Goal: Task Accomplishment & Management: Use online tool/utility

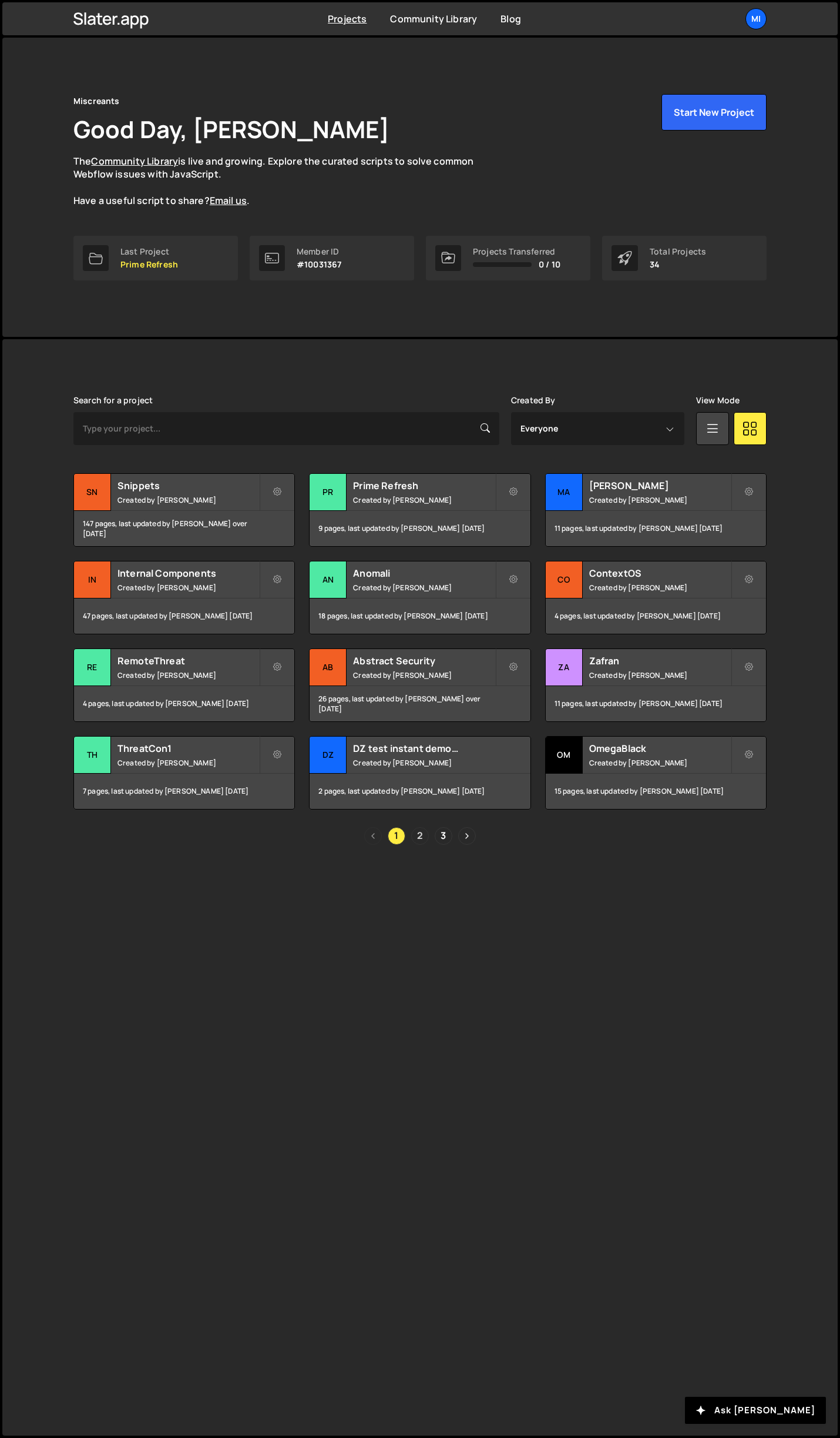
click at [419, 844] on link "2" at bounding box center [420, 836] width 18 height 18
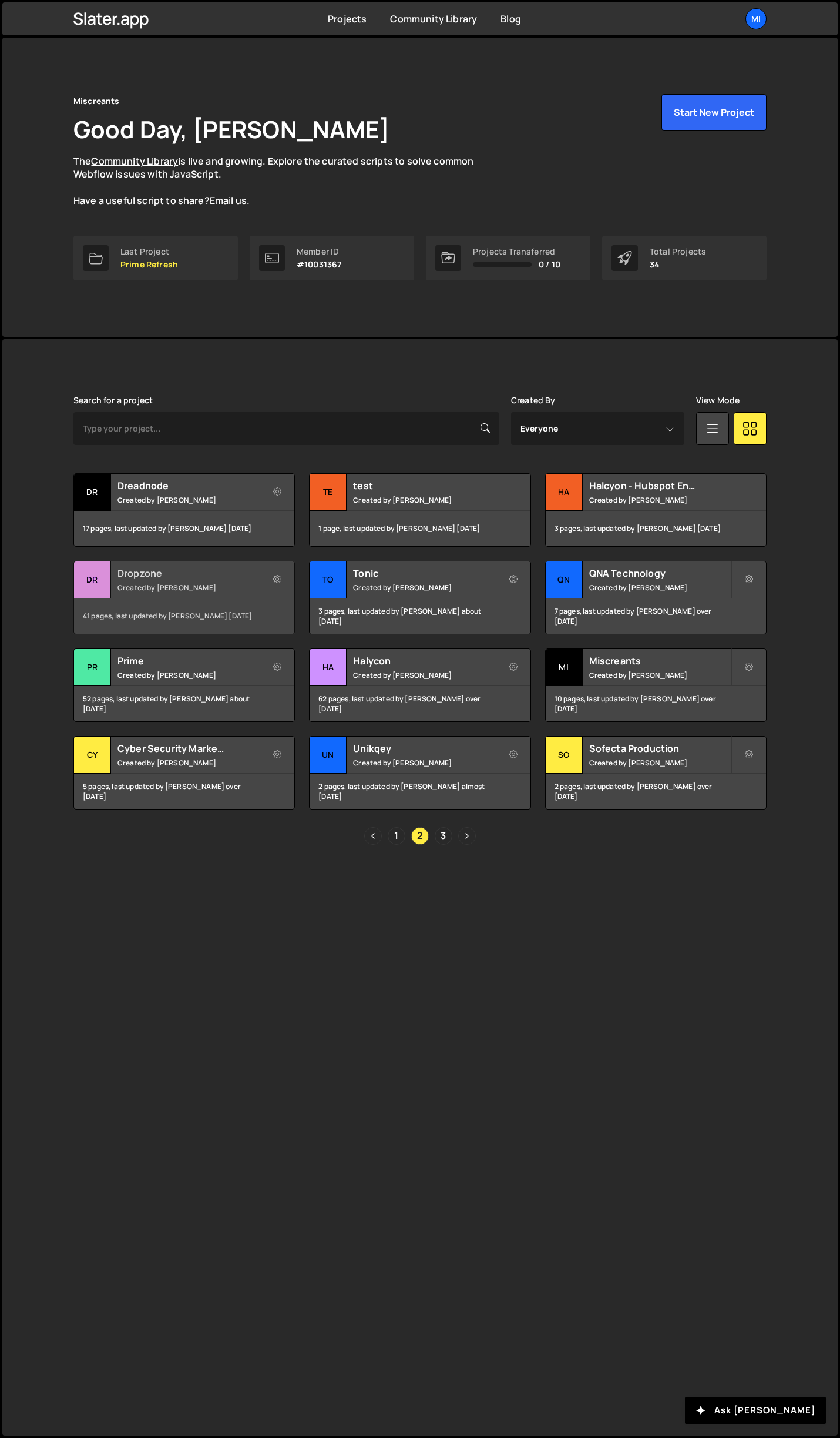
click at [253, 567] on h2 "Dropzone" at bounding box center [189, 573] width 142 height 13
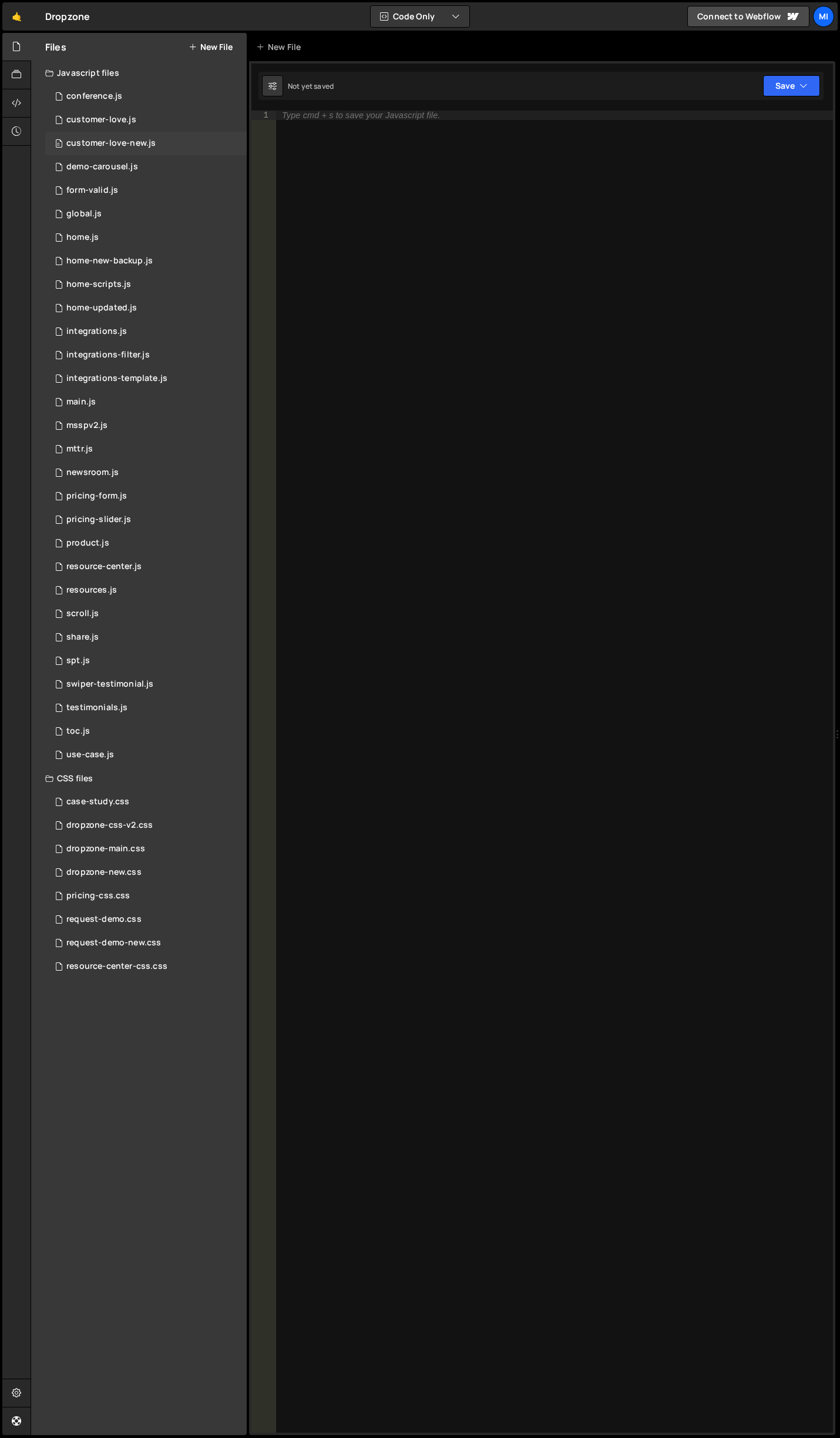
click at [178, 136] on div "0 customer-love-new.js 0" at bounding box center [146, 144] width 202 height 24
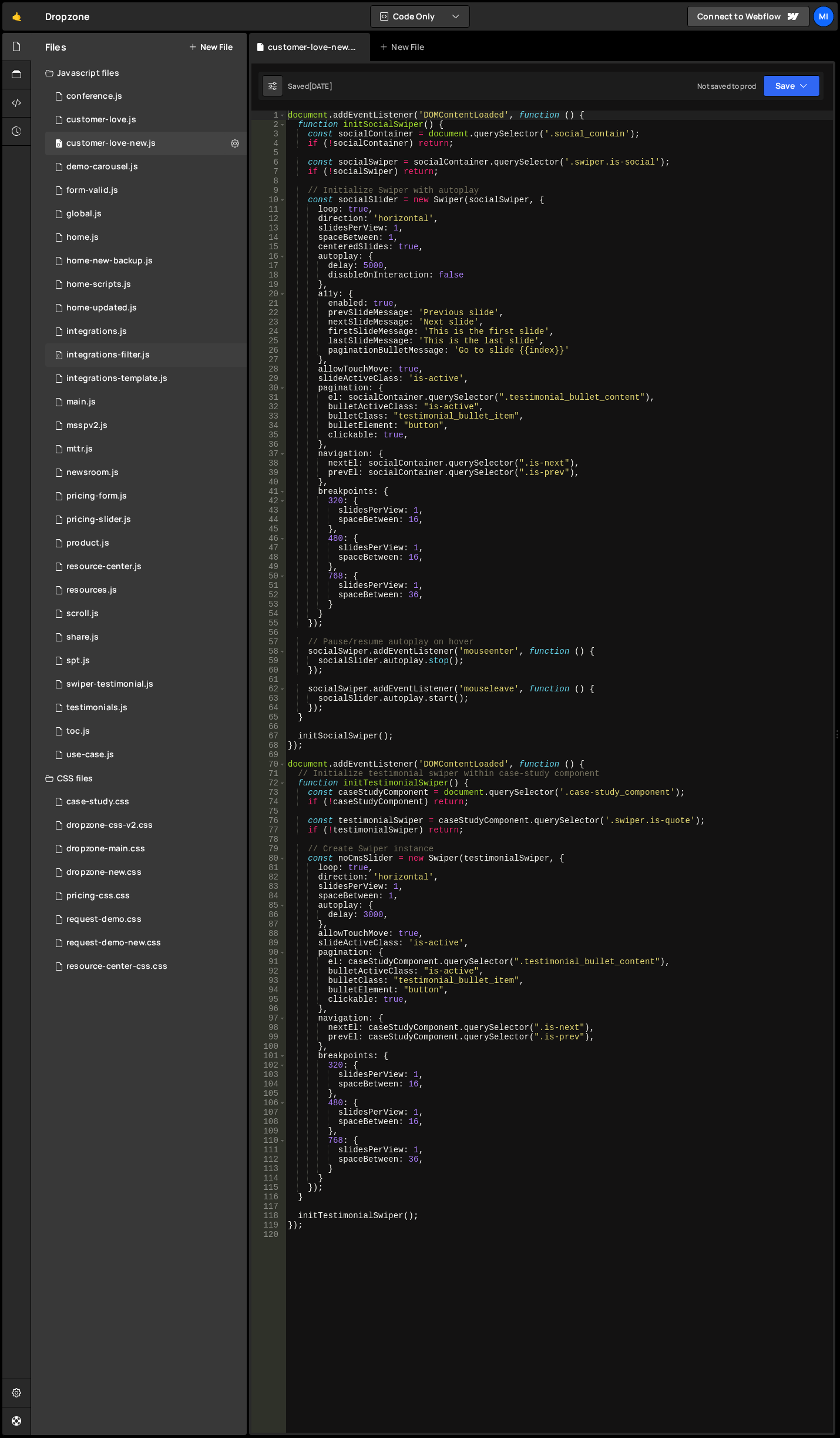
click at [138, 365] on div "0 integrations-filter.js 0" at bounding box center [146, 355] width 202 height 24
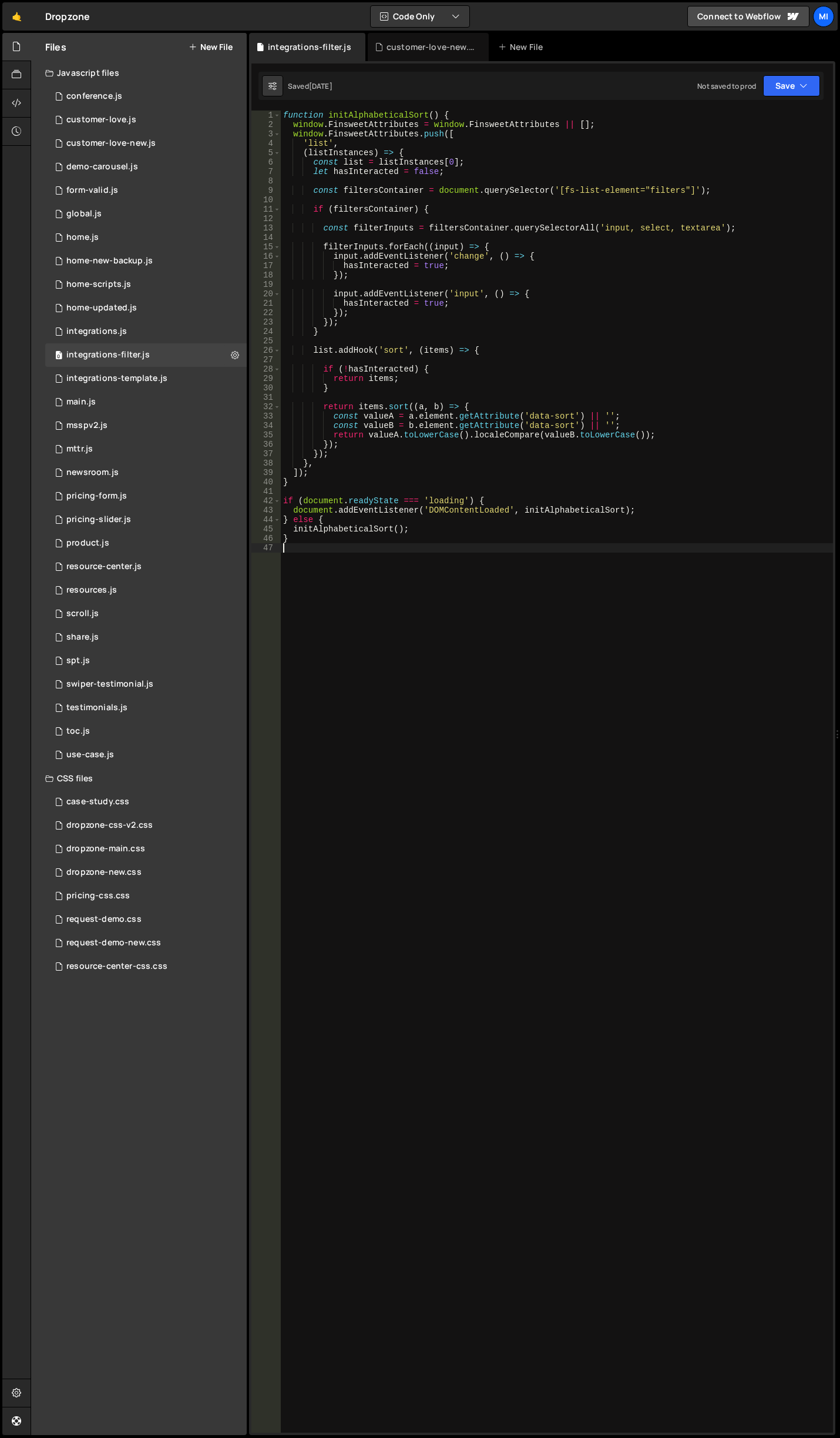
click at [564, 556] on div "function initAlphabeticalSort ( ) { window . FinsweetAttributes = window . Fins…" at bounding box center [557, 781] width 552 height 1341
type textarea "}"
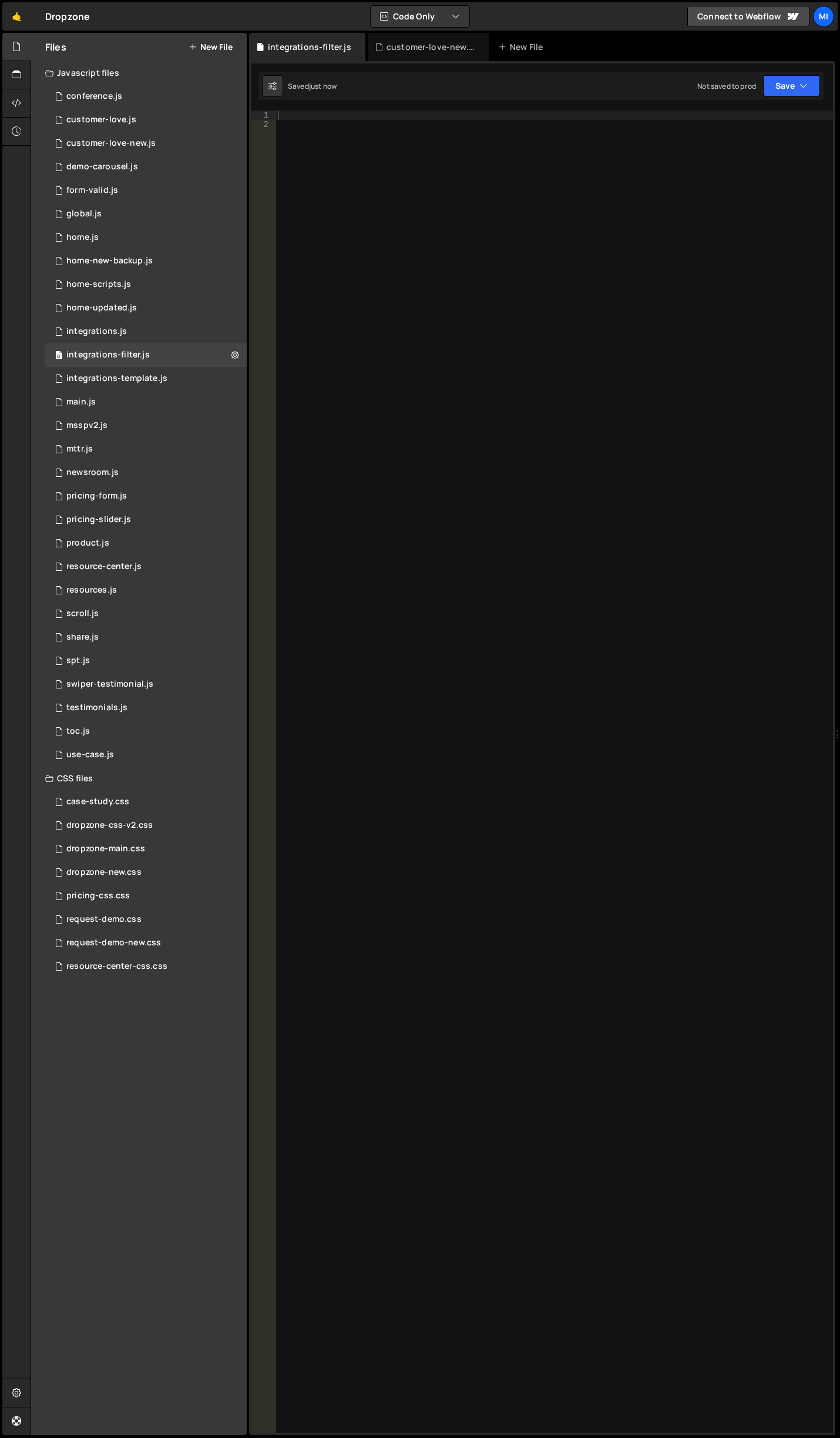
click at [624, 270] on div at bounding box center [554, 781] width 558 height 1341
click at [474, 319] on div at bounding box center [554, 781] width 558 height 1341
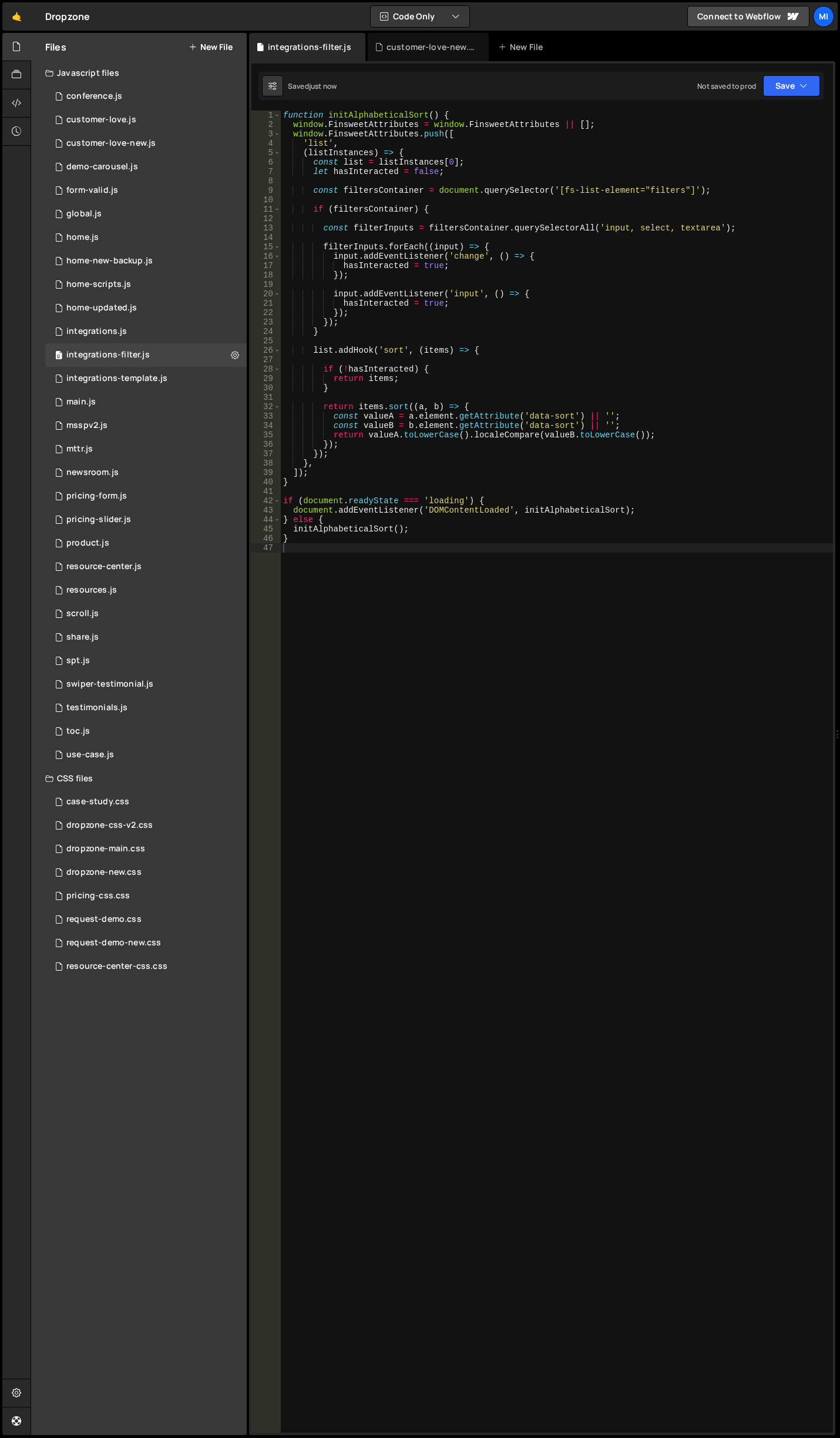
click at [636, 534] on div "function initAlphabeticalSort ( ) { window . FinsweetAttributes = window . Fins…" at bounding box center [557, 781] width 552 height 1341
type textarea "}"
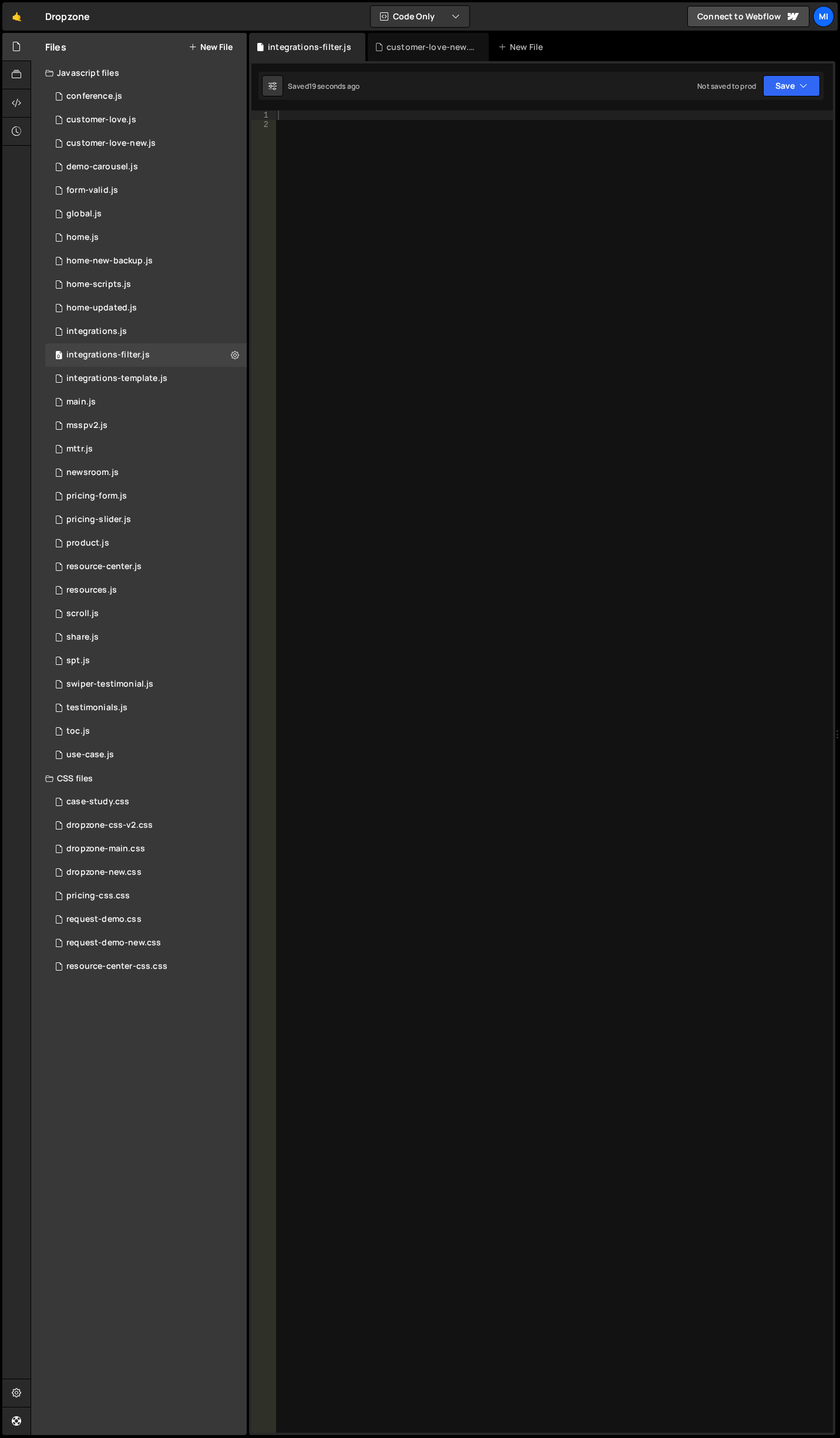
click at [520, 348] on div at bounding box center [554, 781] width 558 height 1341
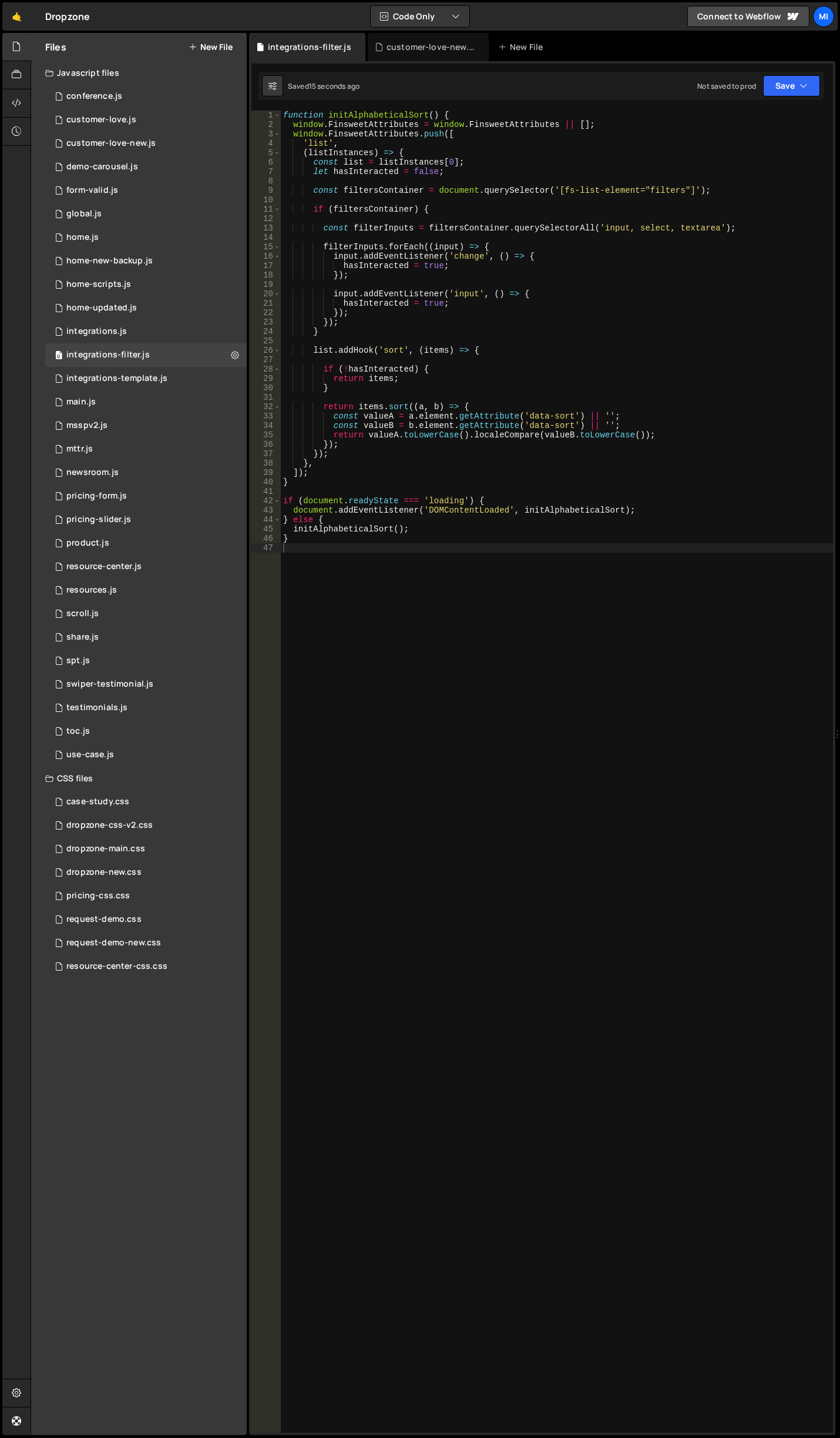
click at [634, 445] on div "function initAlphabeticalSort ( ) { window . FinsweetAttributes = window . Fins…" at bounding box center [557, 781] width 552 height 1341
type textarea "}"
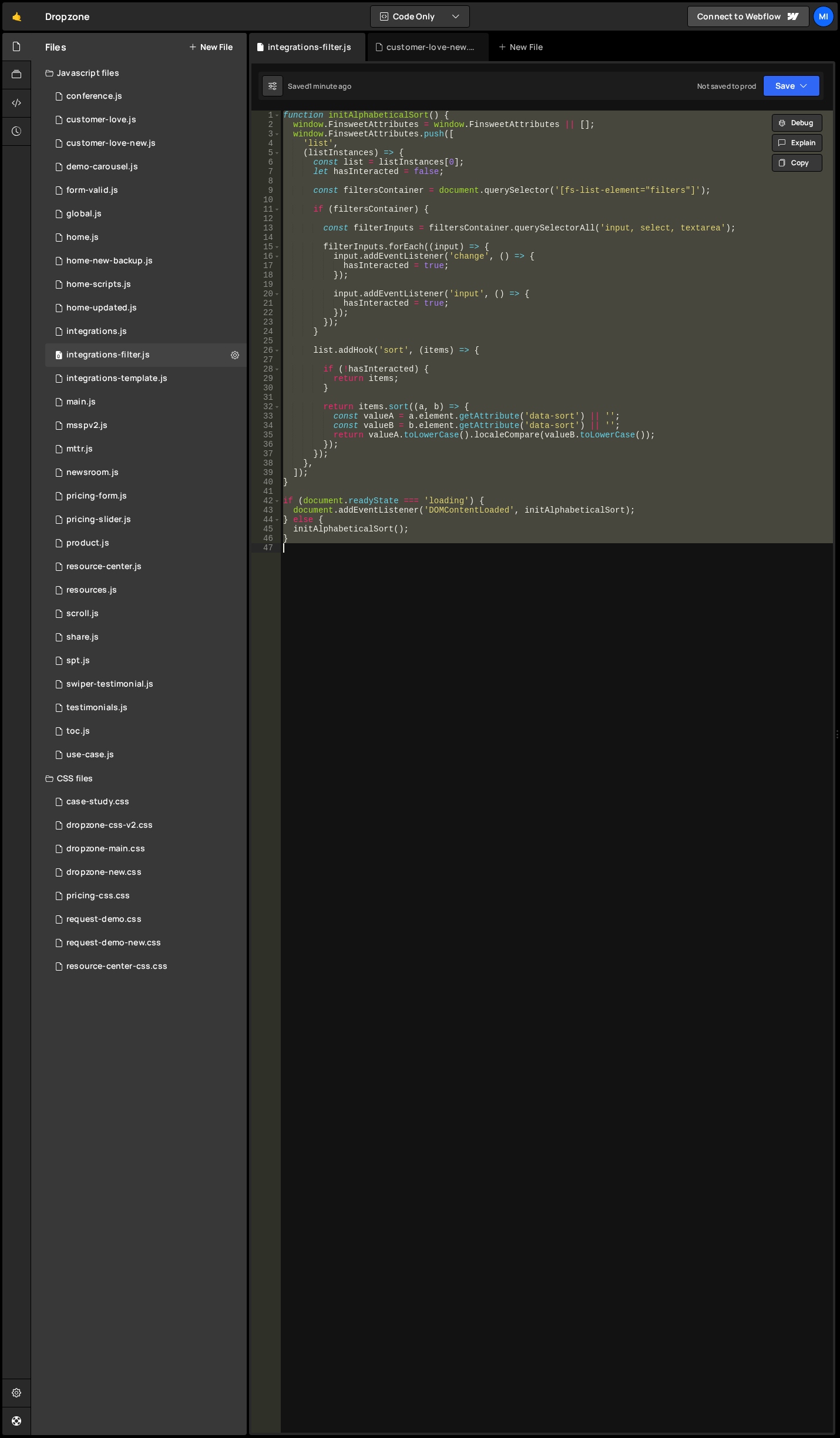
click at [433, 618] on div "function initAlphabeticalSort ( ) { window . FinsweetAttributes = window . Fins…" at bounding box center [557, 772] width 552 height 1322
paste textarea
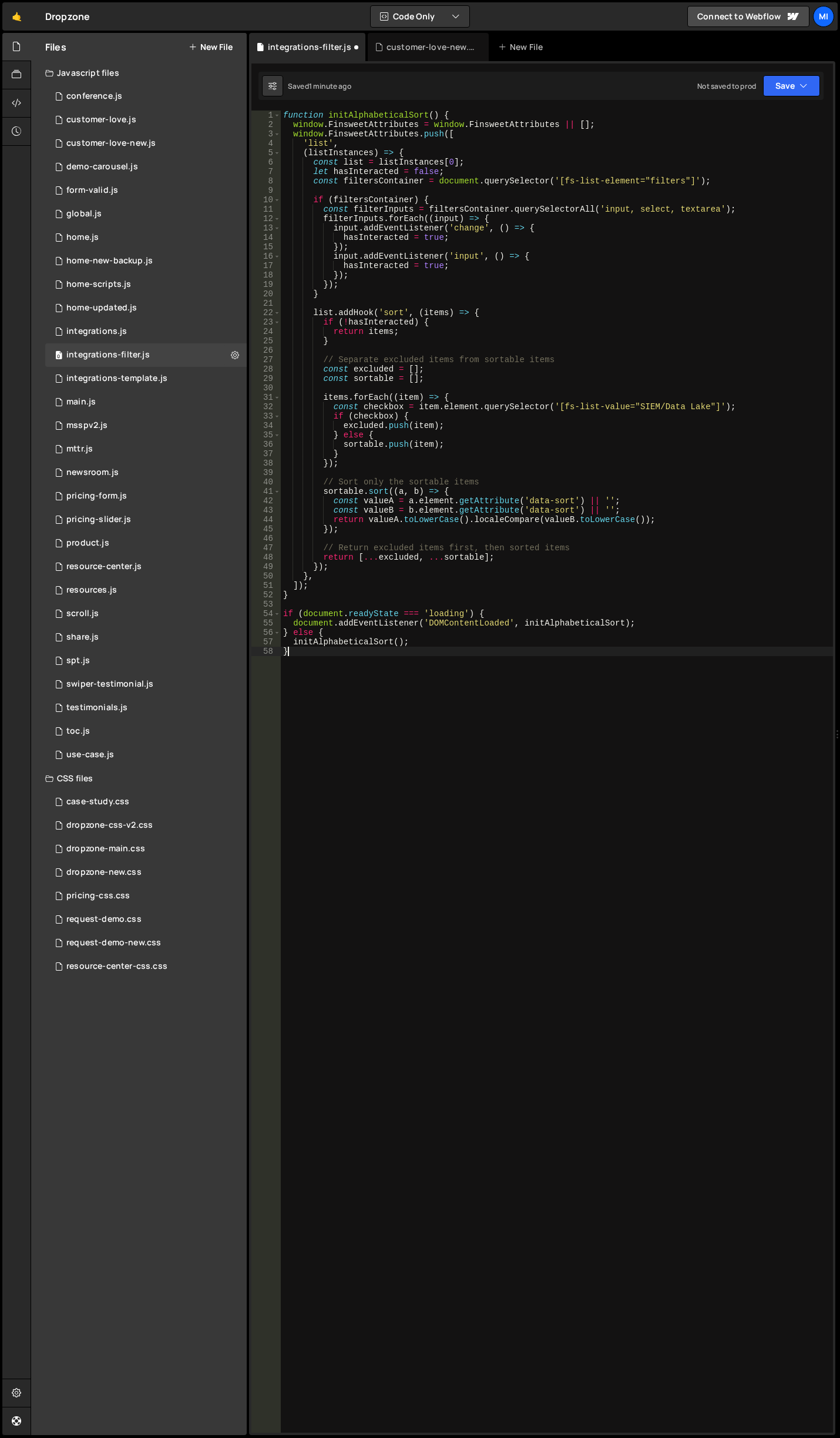
type textarea "initAlphabeticalSort();"
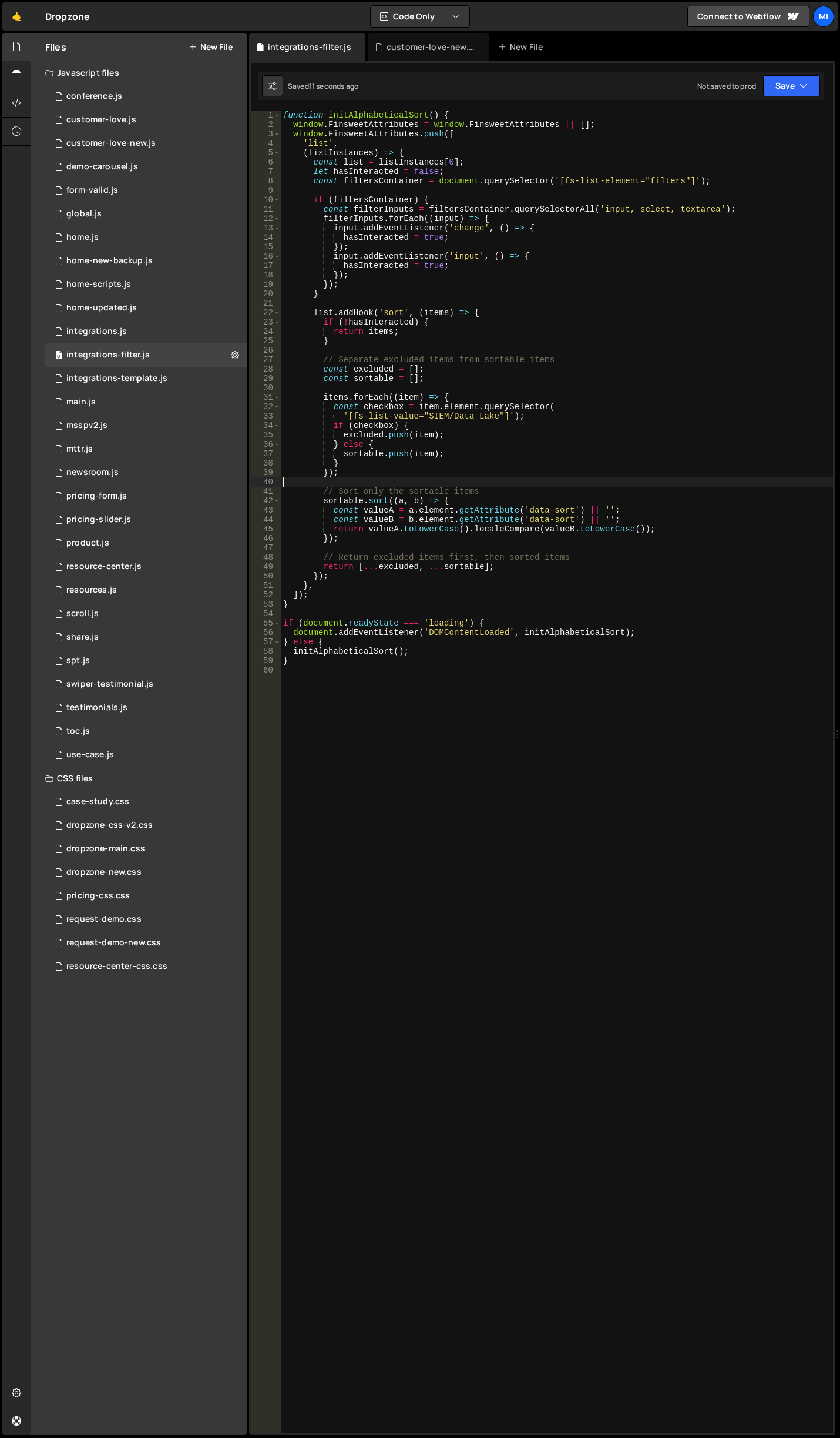
click at [655, 483] on div "function initAlphabeticalSort ( ) { window . FinsweetAttributes = window . Fins…" at bounding box center [557, 781] width 552 height 1341
click at [528, 687] on div "function initAlphabeticalSort ( ) { window . FinsweetAttributes = window . Fins…" at bounding box center [557, 781] width 552 height 1341
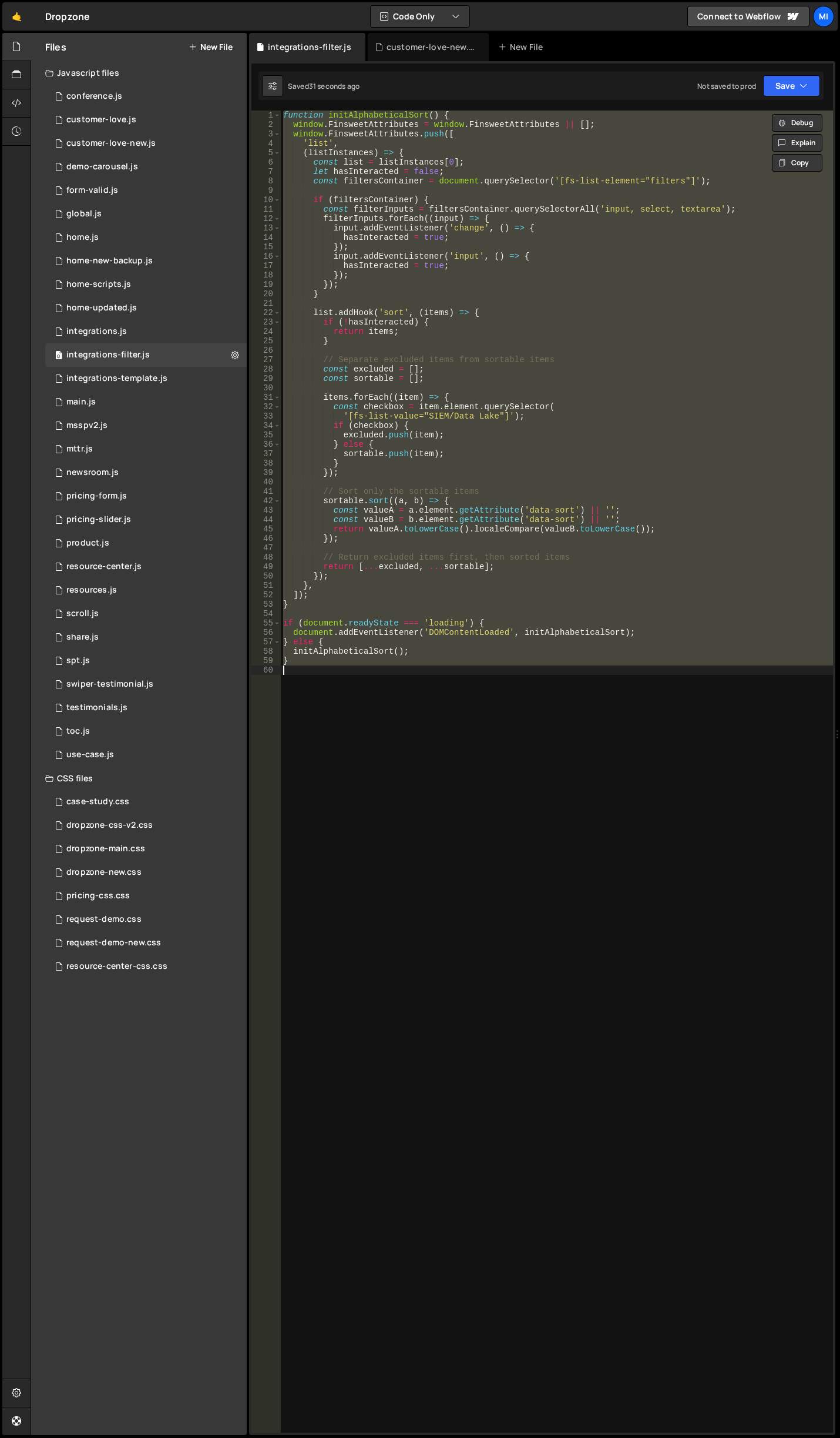
click at [663, 637] on div "function initAlphabeticalSort ( ) { window . FinsweetAttributes = window . Fins…" at bounding box center [557, 772] width 552 height 1322
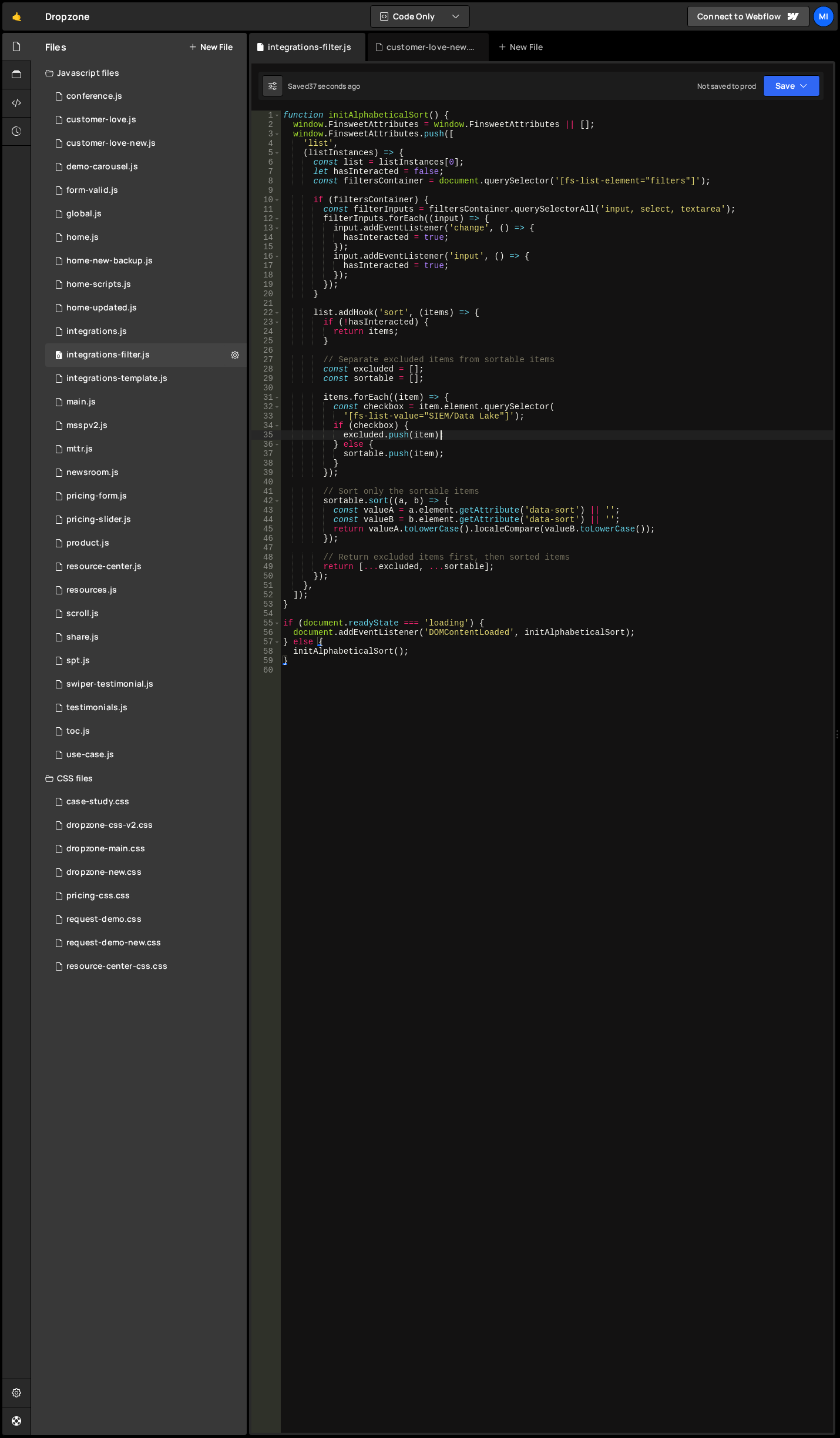
click at [536, 432] on div "function initAlphabeticalSort ( ) { window . FinsweetAttributes = window . Fins…" at bounding box center [557, 781] width 552 height 1341
type textarea "excluded.push(item);"
click at [591, 770] on div "function initAlphabeticalSort ( ) { window . FinsweetAttributes = window . Fins…" at bounding box center [557, 781] width 552 height 1341
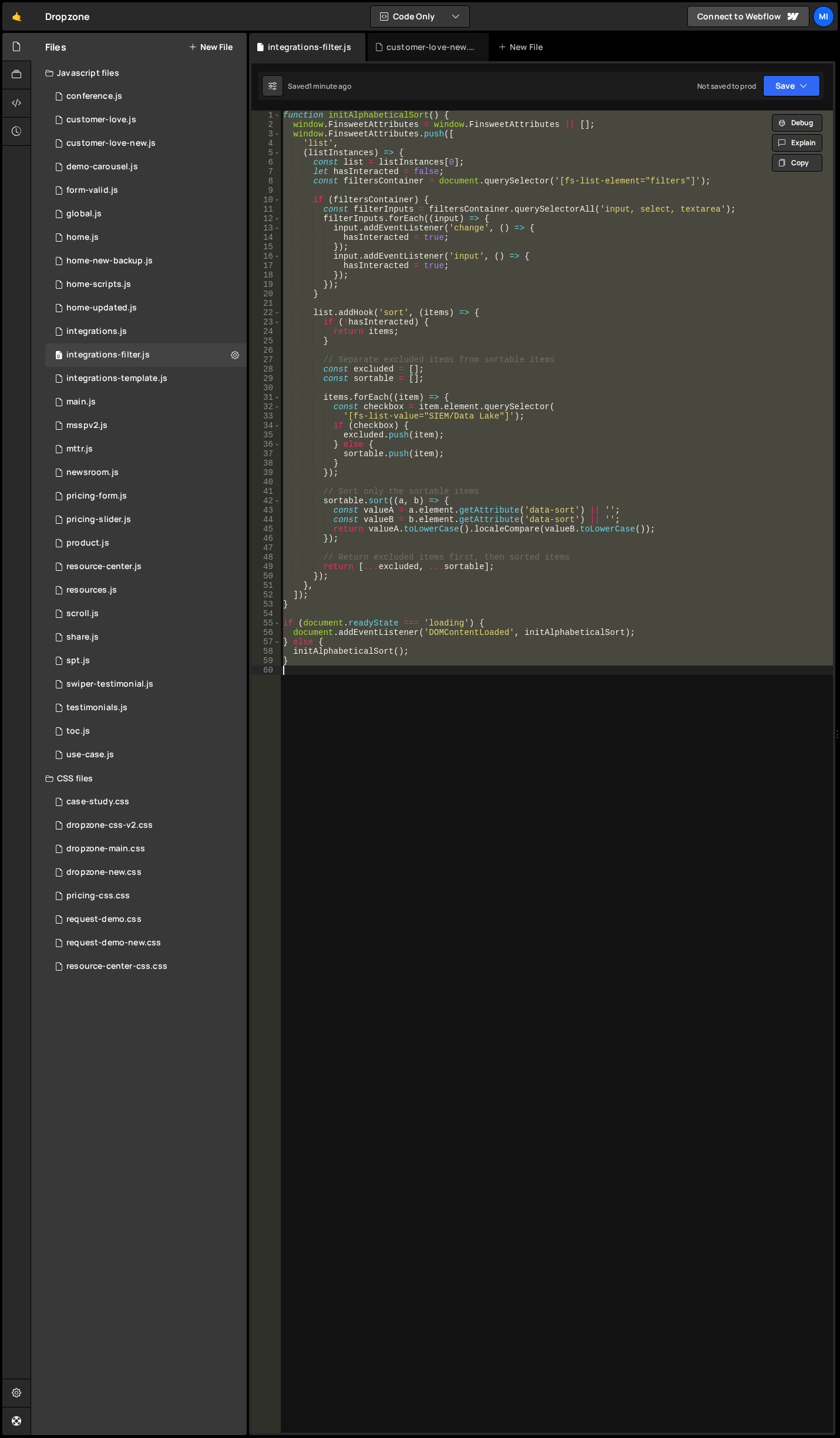
paste textarea
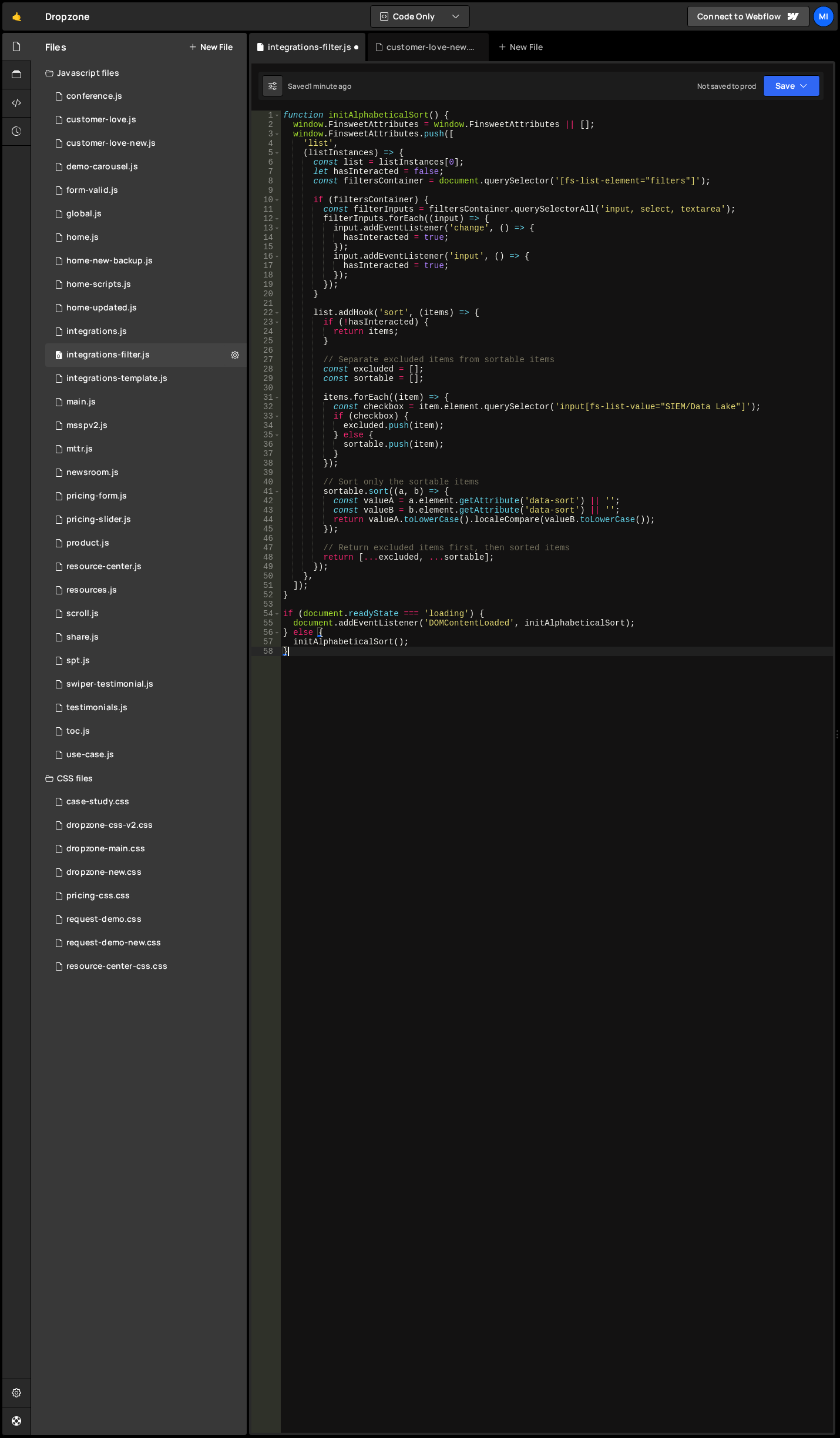
type textarea "initAlphabeticalSort();"
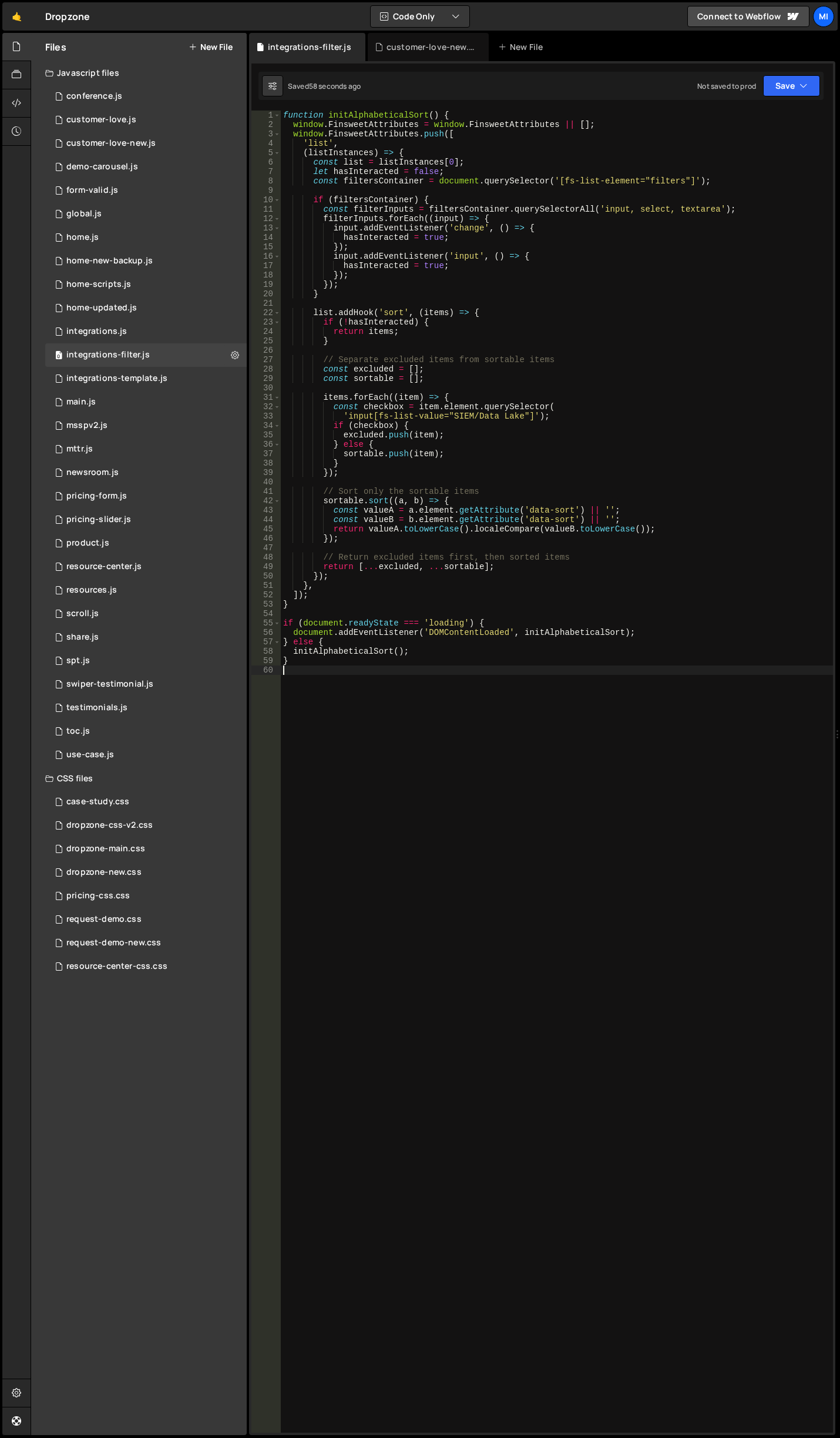
click at [431, 708] on div "function initAlphabeticalSort ( ) { window . FinsweetAttributes = window . Fins…" at bounding box center [557, 781] width 552 height 1341
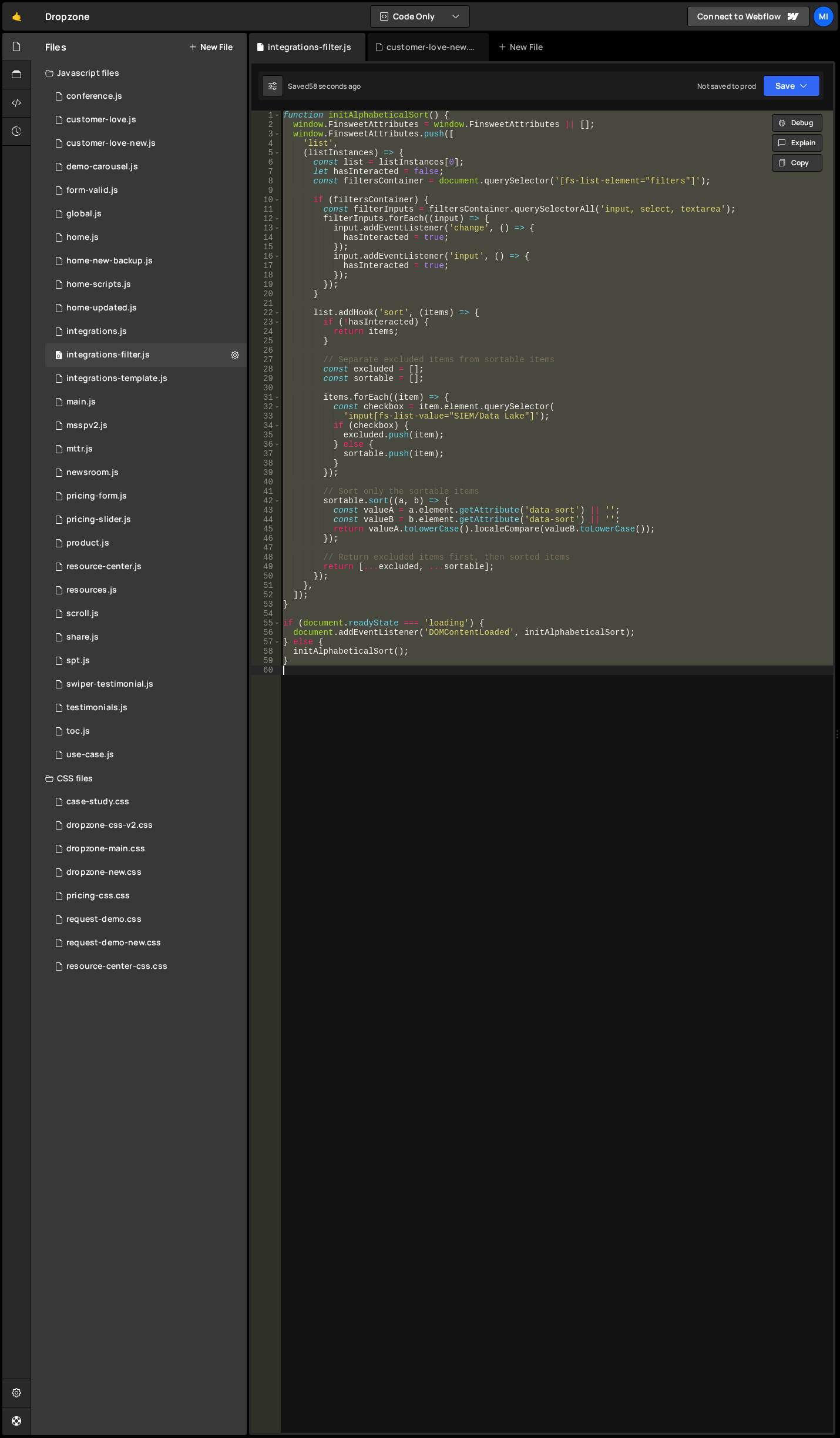
paste textarea "});"
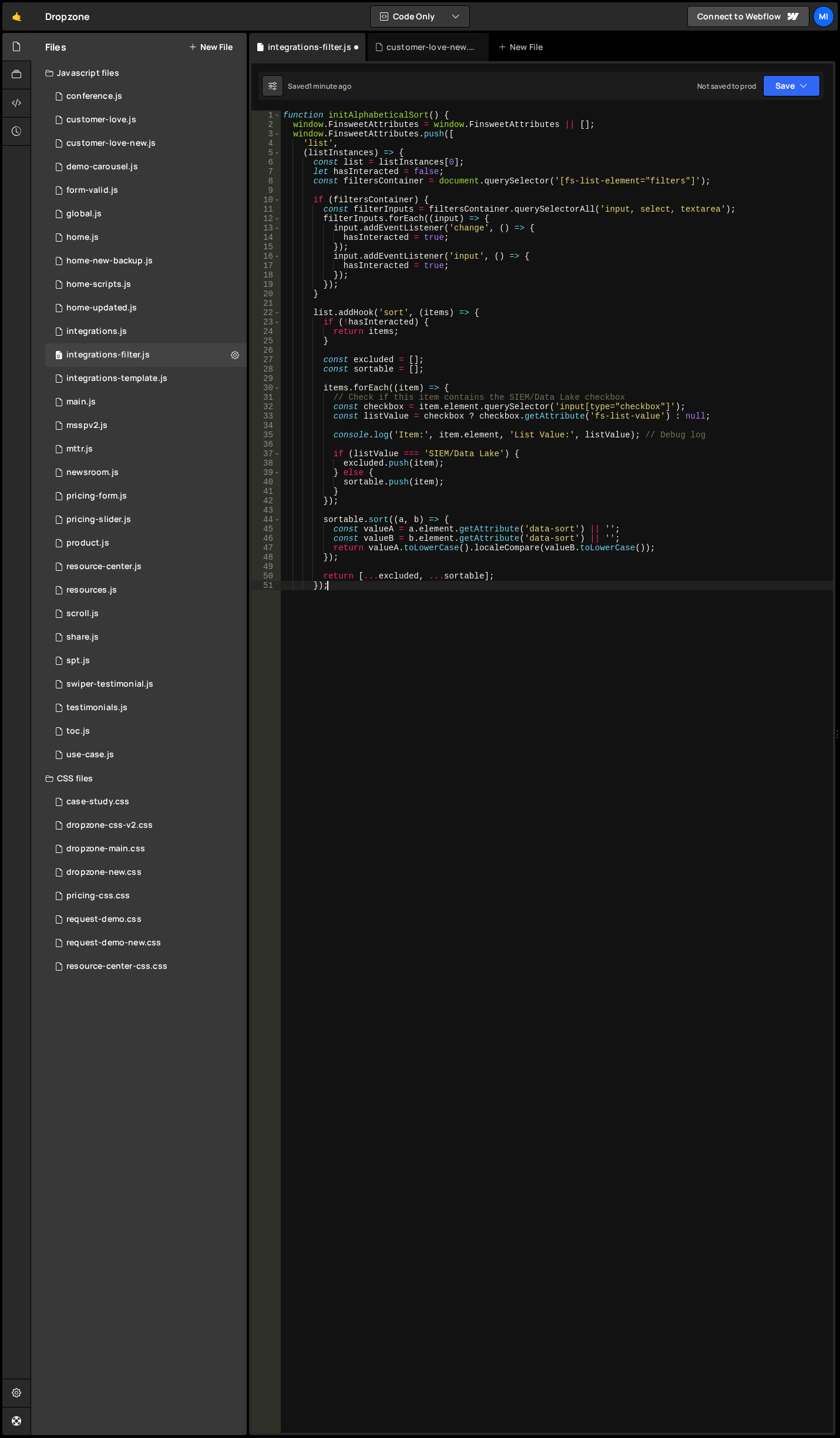
click at [530, 684] on div "function initAlphabeticalSort ( ) { window . FinsweetAttributes = window . Fins…" at bounding box center [557, 781] width 552 height 1341
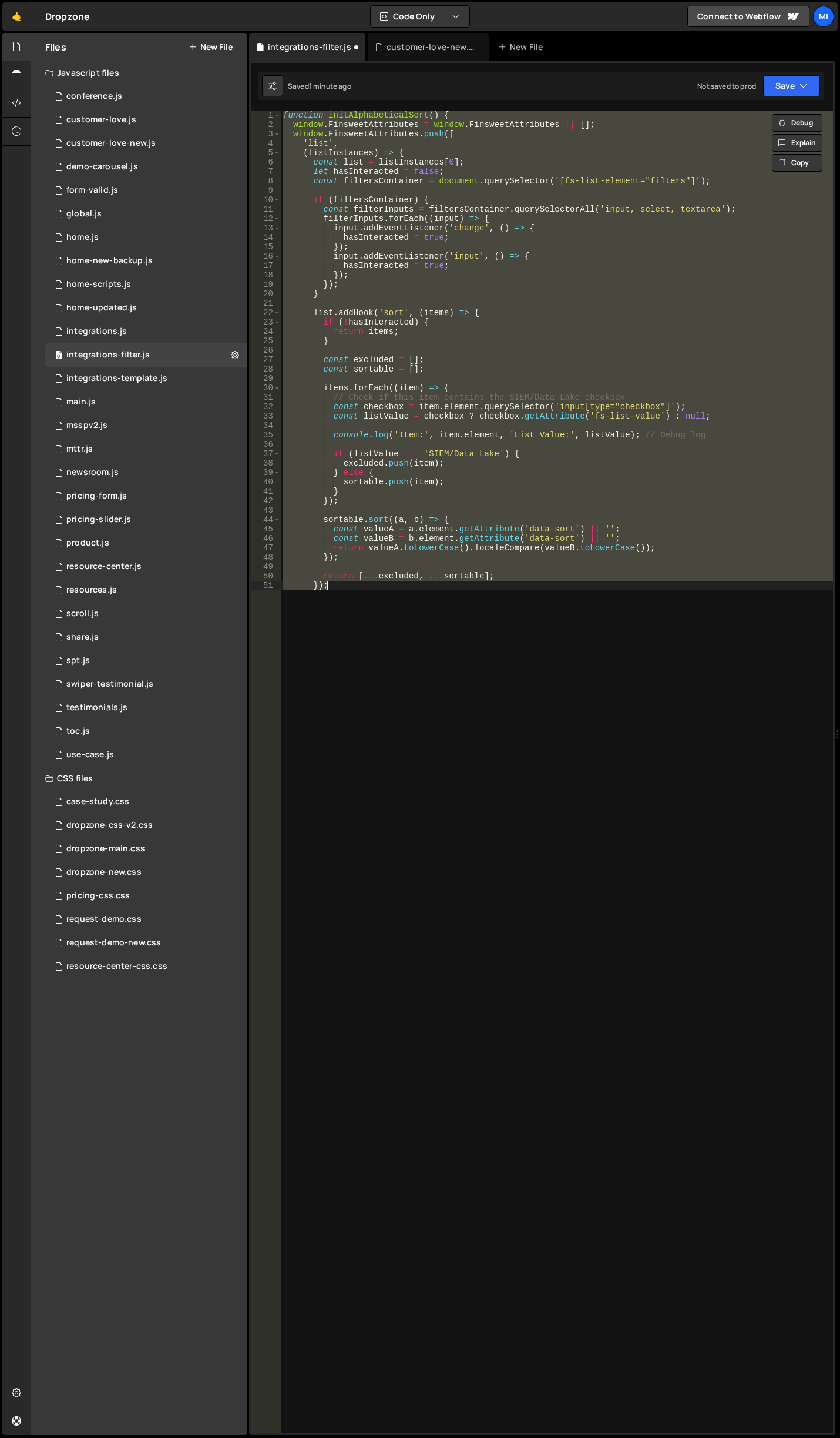
paste textarea "}"
type textarea "}"
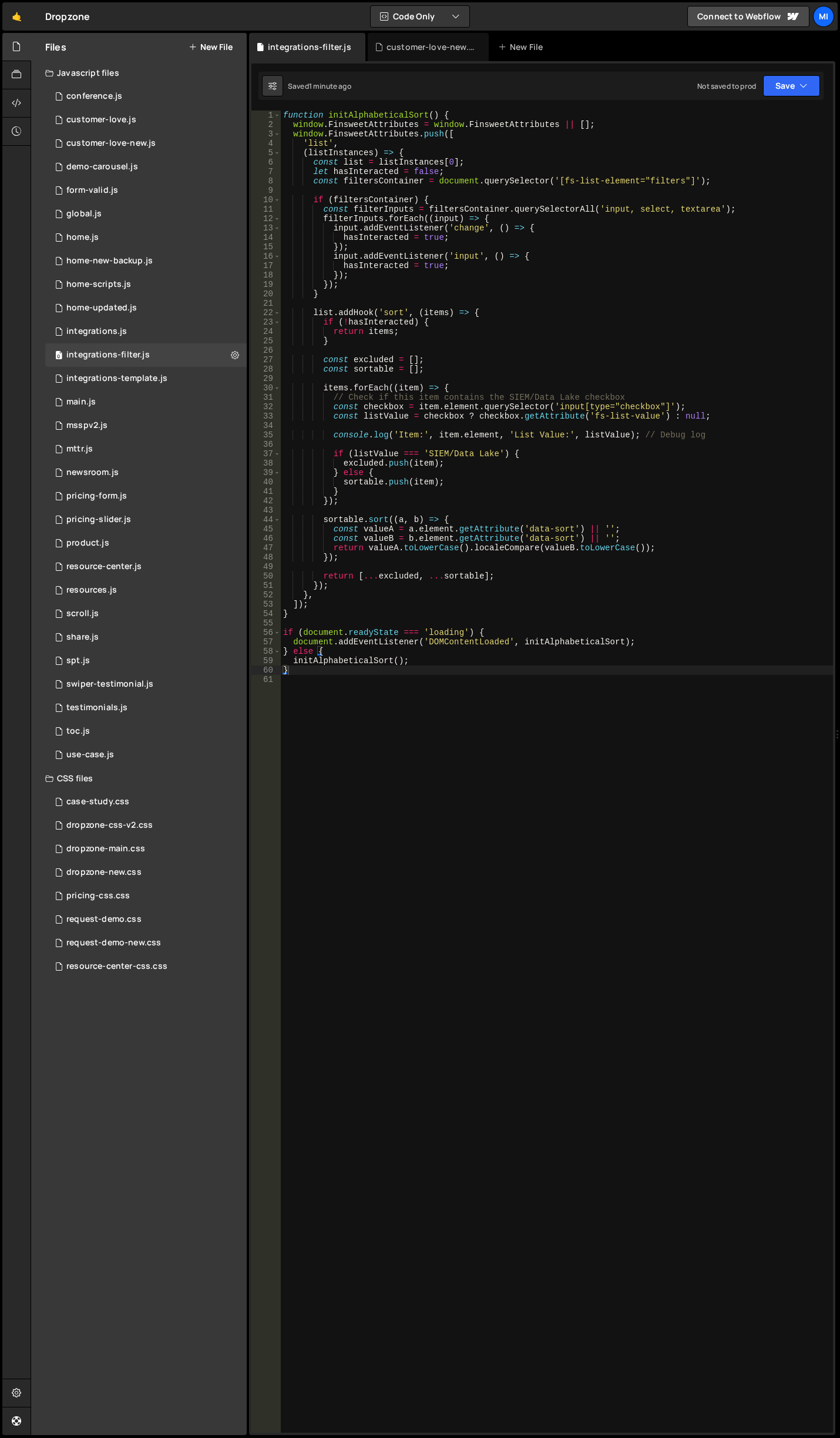
click at [536, 770] on div "function initAlphabeticalSort ( ) { window . FinsweetAttributes = window . Fins…" at bounding box center [557, 781] width 552 height 1341
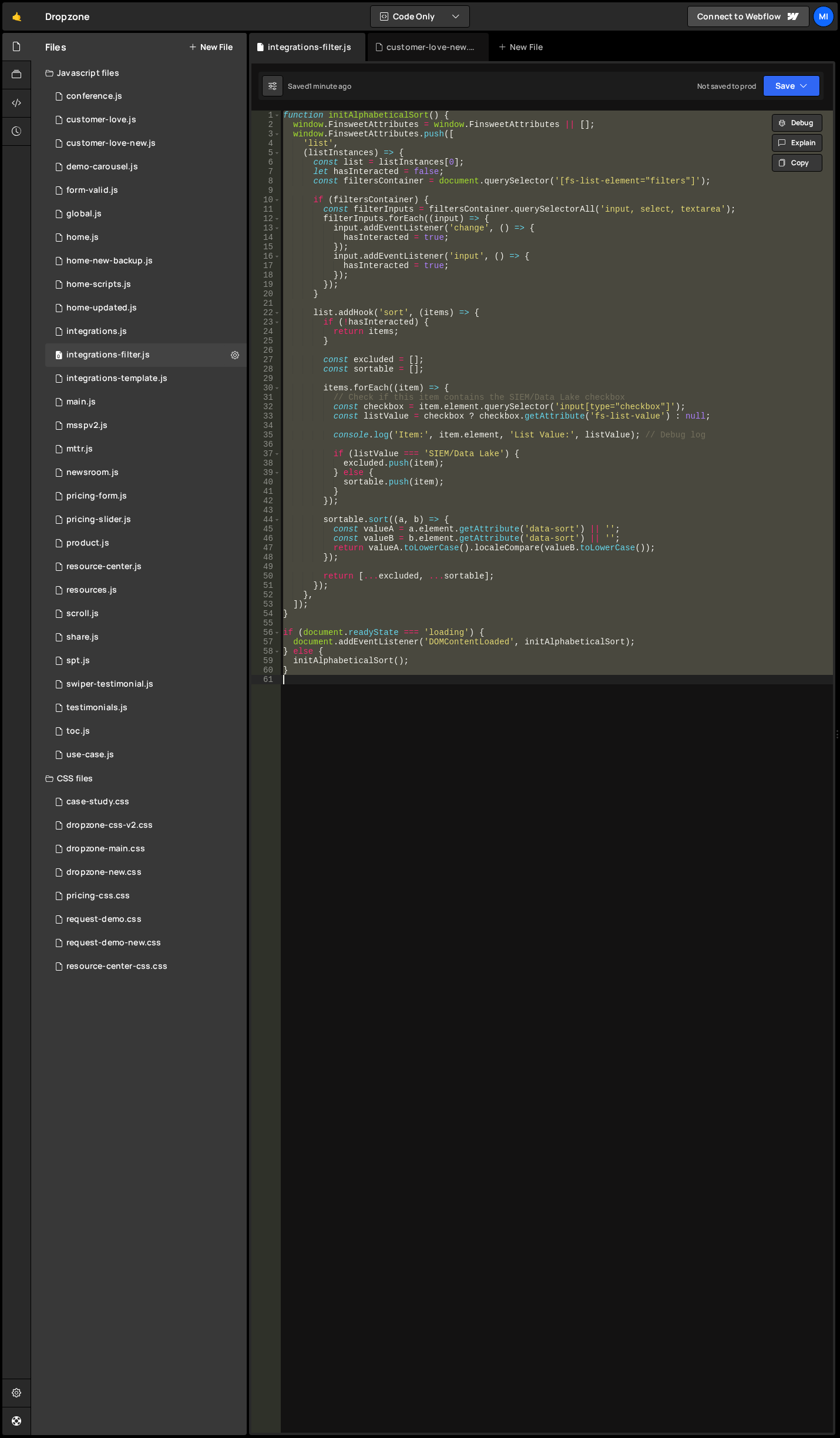
paste textarea
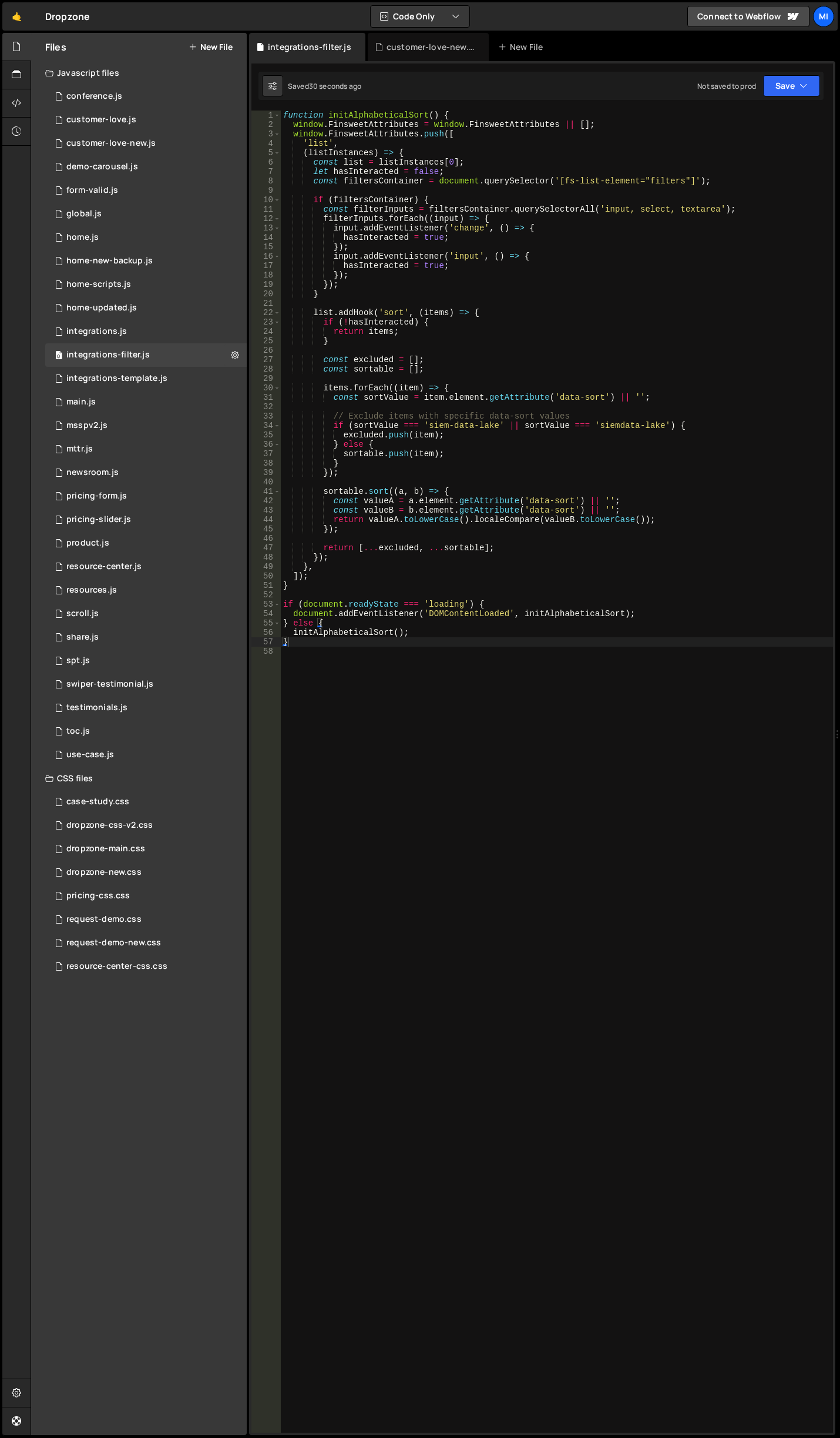
click at [476, 508] on div "function initAlphabeticalSort ( ) { window . FinsweetAttributes = window . Fins…" at bounding box center [557, 781] width 552 height 1341
click at [414, 600] on div "function initAlphabeticalSort ( ) { window . FinsweetAttributes = window . Fins…" at bounding box center [557, 781] width 552 height 1341
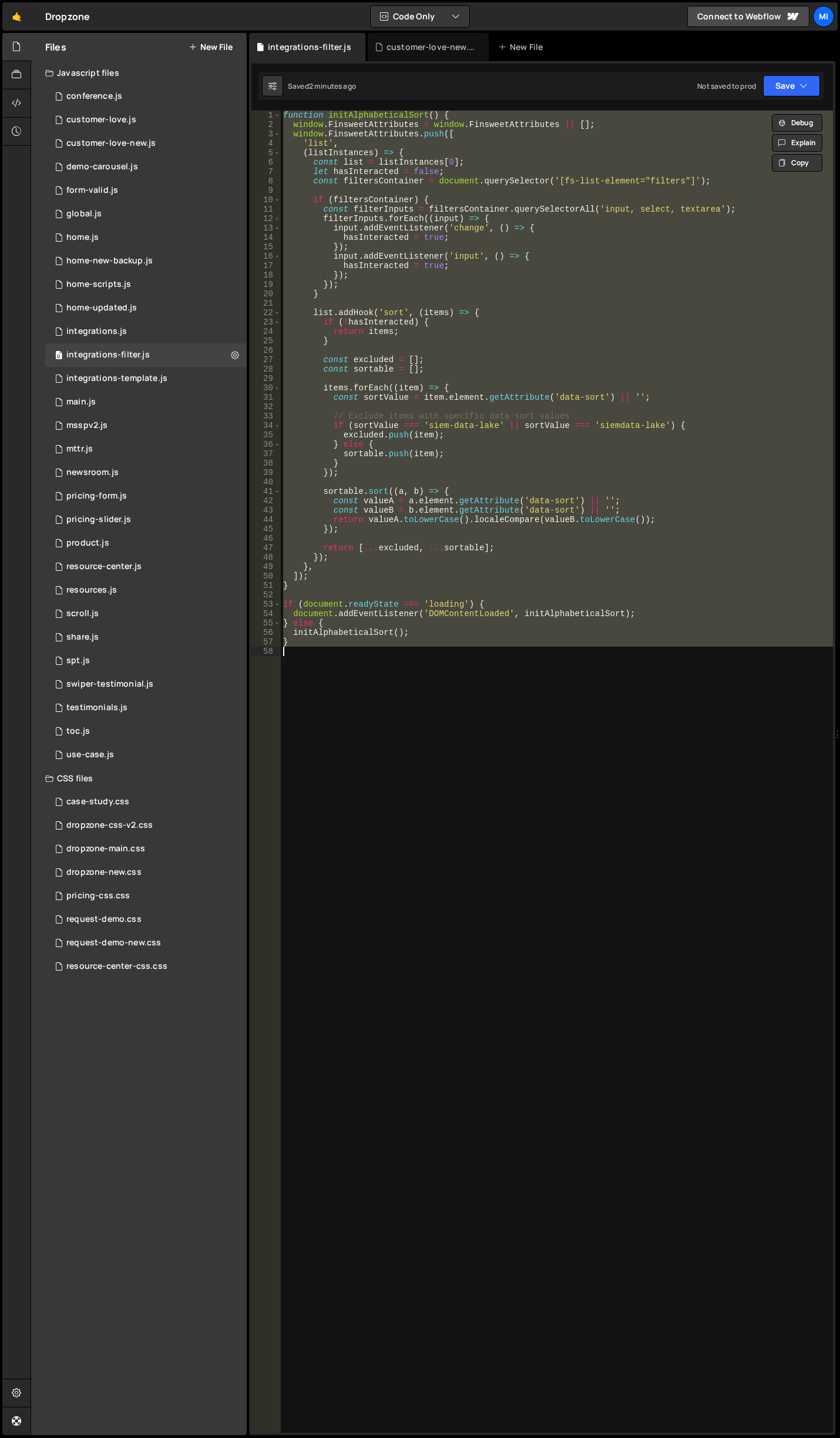
paste textarea
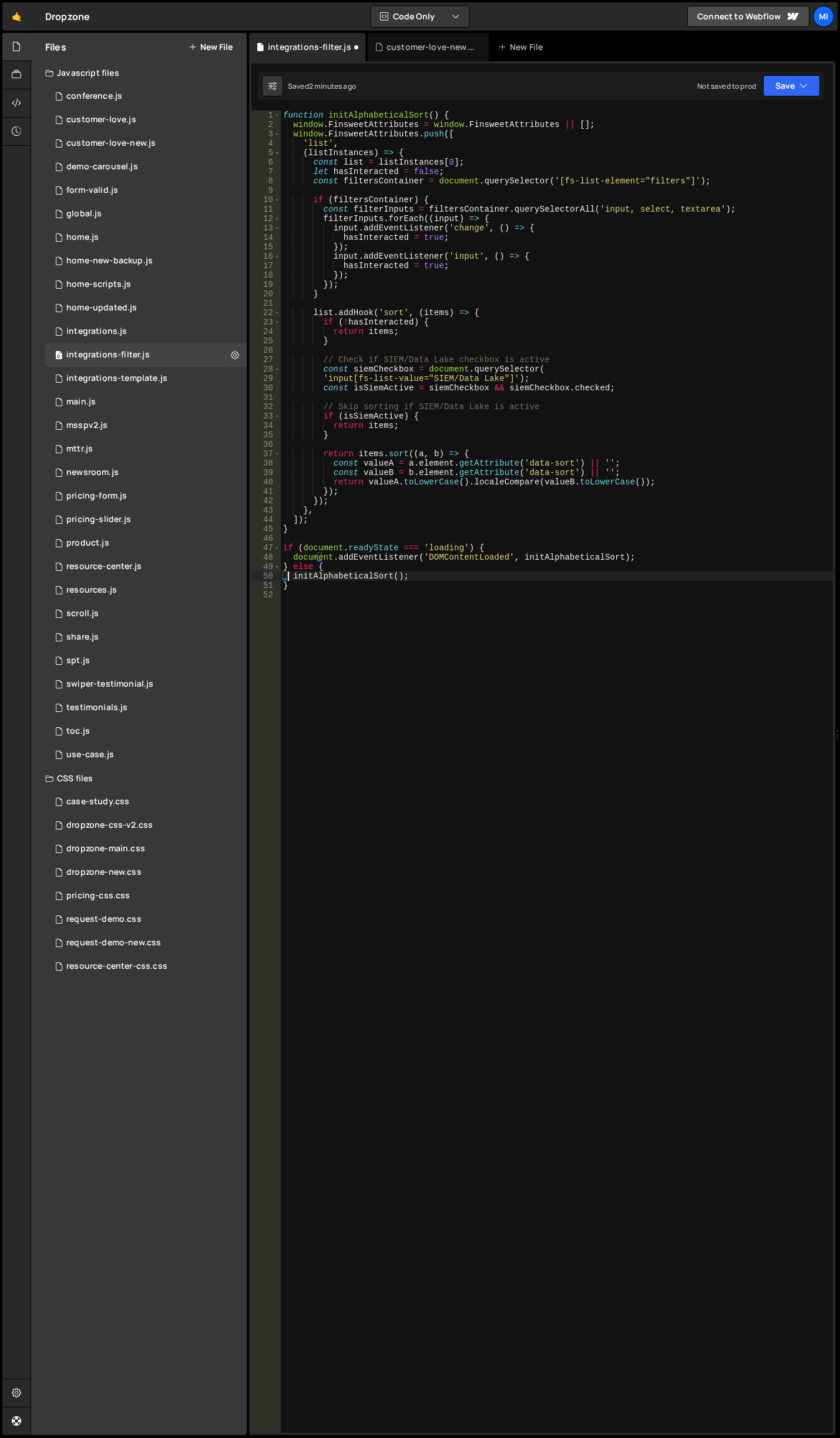
type textarea "initAlphabeticalSort();"
